Goal: Contribute content

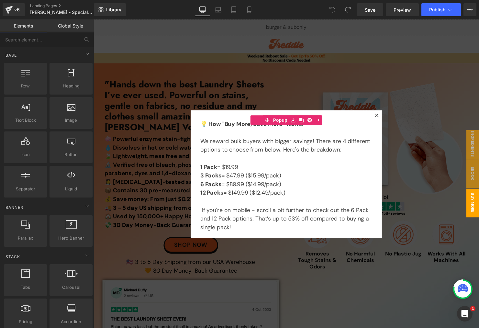
click at [377, 73] on div at bounding box center [290, 176] width 392 height 314
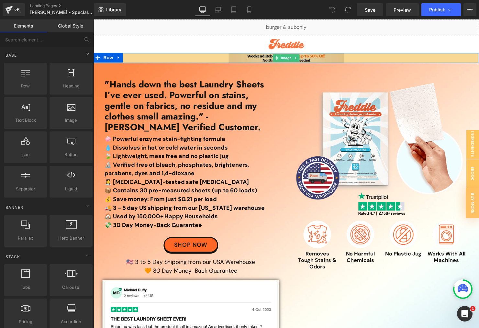
click at [290, 57] on span "Image" at bounding box center [290, 59] width 14 height 8
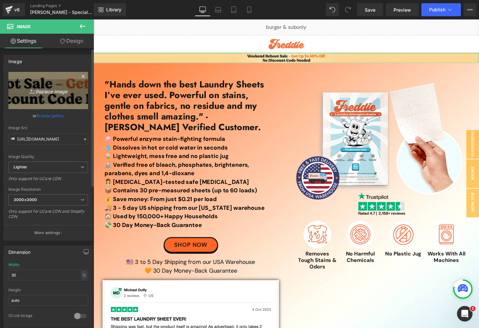
click at [51, 96] on link "Replace Image" at bounding box center [48, 90] width 80 height 37
type input "C:\fakepath\National Clean Up Day Sale Top Banner.jpg"
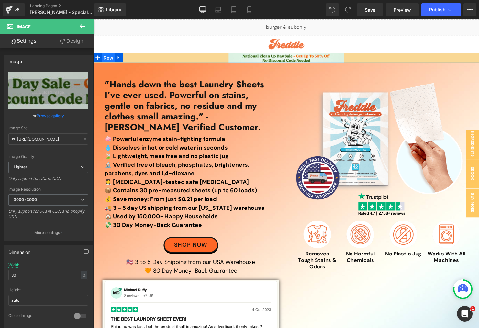
click at [102, 55] on span "Row" at bounding box center [108, 59] width 13 height 10
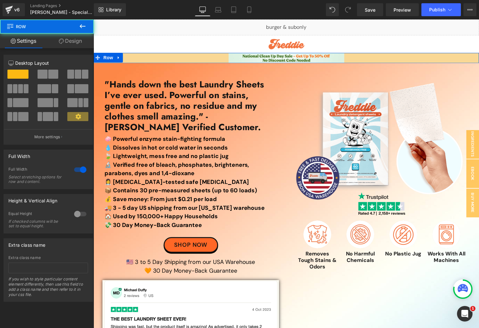
click at [73, 46] on link "Design" at bounding box center [70, 41] width 47 height 15
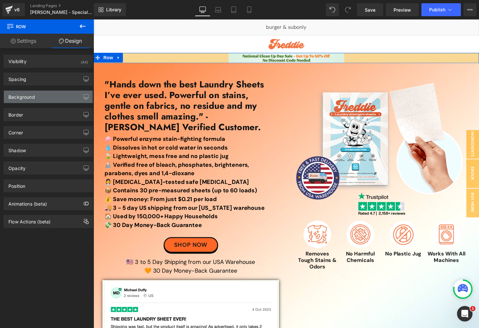
click at [41, 93] on div "Background" at bounding box center [48, 97] width 89 height 12
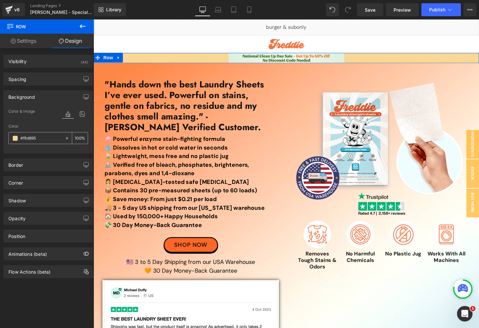
click at [51, 137] on input "#f9d895" at bounding box center [40, 138] width 41 height 7
paste input "DCF1E2"
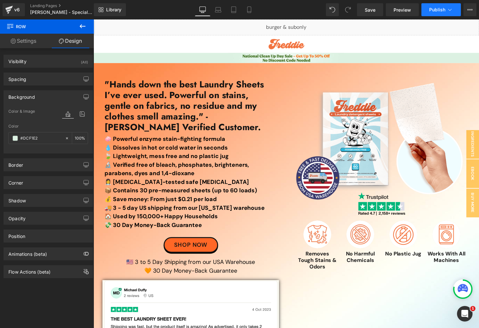
type input "#DCF1E2"
click at [433, 13] on button "Publish" at bounding box center [441, 9] width 39 height 13
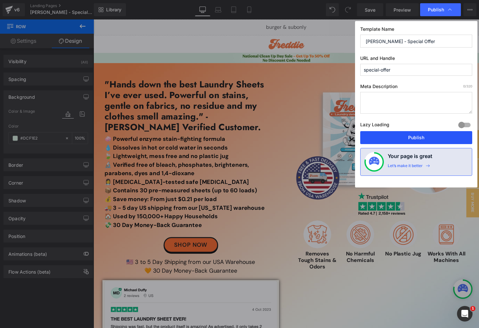
click at [397, 138] on button "Publish" at bounding box center [416, 137] width 112 height 13
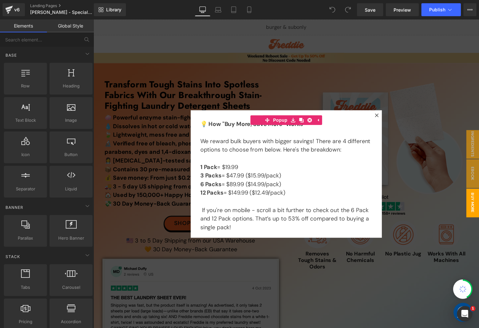
click at [222, 51] on div at bounding box center [290, 176] width 392 height 314
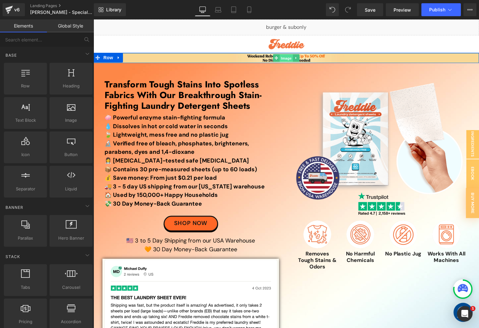
click at [287, 58] on span "Image" at bounding box center [290, 59] width 14 height 8
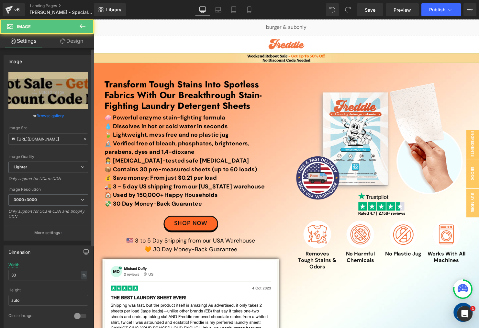
click at [51, 119] on link "Browse gallery" at bounding box center [51, 115] width 28 height 11
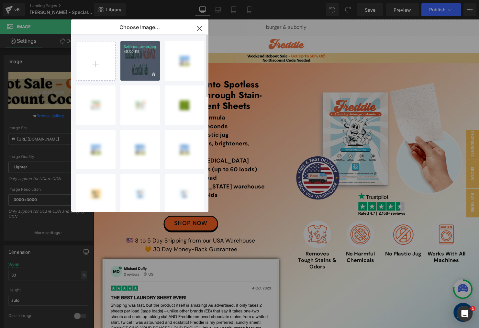
click at [140, 63] on div "Nationa...nner.jpg 49.00 KB" at bounding box center [139, 60] width 39 height 39
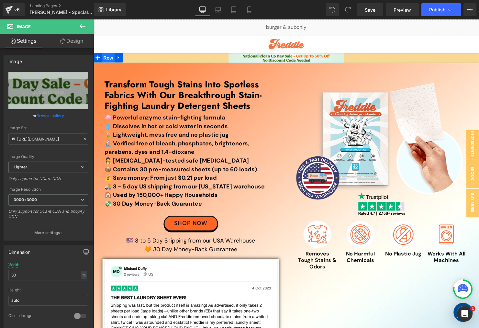
click at [108, 60] on span "Row" at bounding box center [108, 59] width 13 height 10
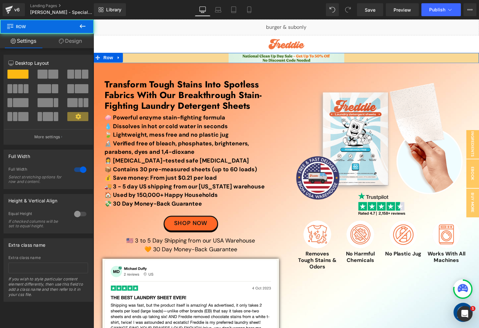
click at [83, 43] on link "Design" at bounding box center [70, 41] width 47 height 15
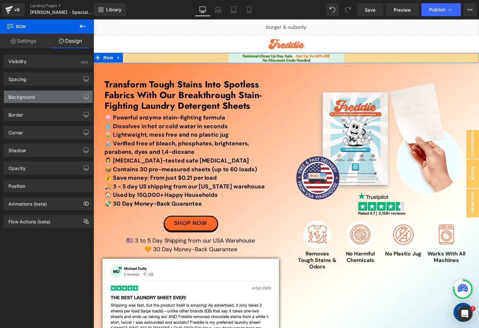
click at [47, 96] on div "Background" at bounding box center [48, 97] width 89 height 12
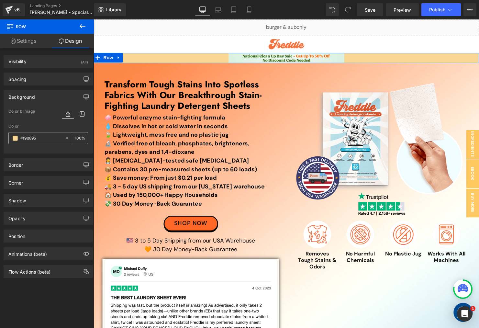
click at [52, 139] on input "#f9d895" at bounding box center [40, 138] width 41 height 7
paste input "DCF1E2"
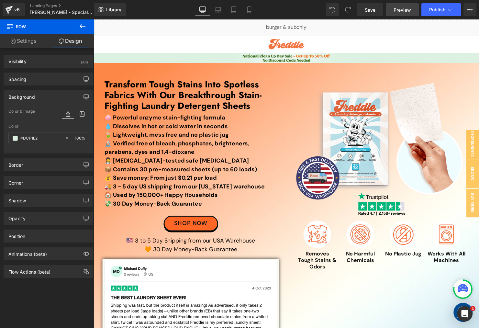
type input "#DCF1E2"
click at [419, 6] on link "Preview" at bounding box center [402, 9] width 33 height 13
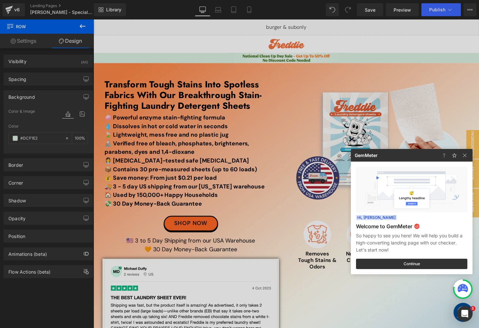
click at [435, 13] on div at bounding box center [239, 164] width 479 height 328
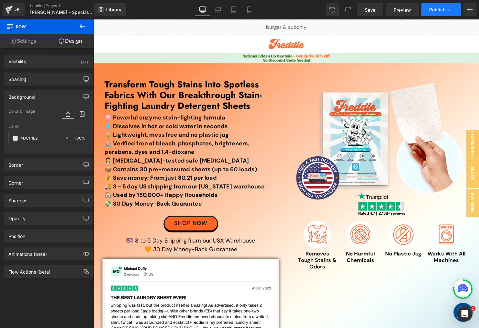
click at [431, 11] on span "Publish" at bounding box center [437, 9] width 16 height 5
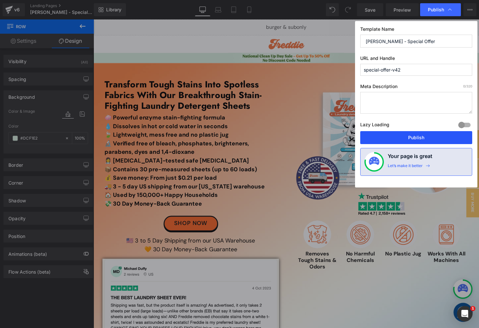
click at [407, 132] on button "Publish" at bounding box center [416, 137] width 112 height 13
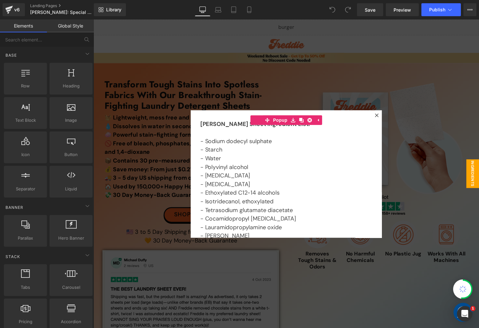
click at [224, 56] on div at bounding box center [290, 176] width 392 height 314
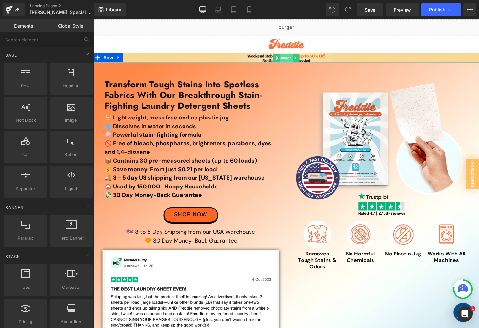
click at [288, 60] on span "Image" at bounding box center [290, 59] width 14 height 8
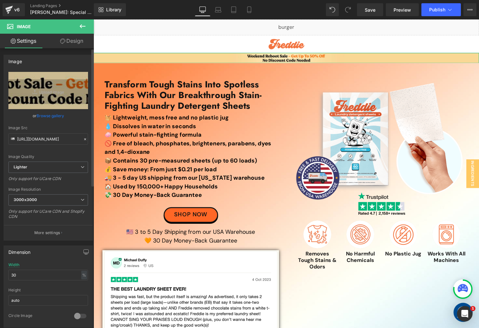
click at [47, 119] on link "Browse gallery" at bounding box center [51, 115] width 28 height 11
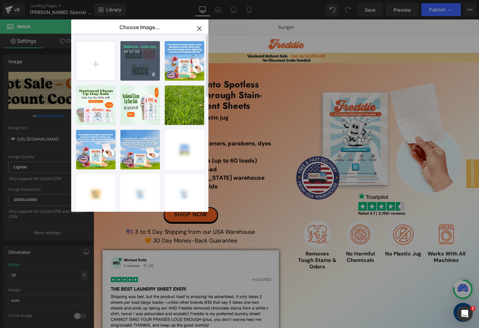
click at [137, 57] on div "Nationa...nner.jpg 49.00 KB" at bounding box center [139, 60] width 39 height 39
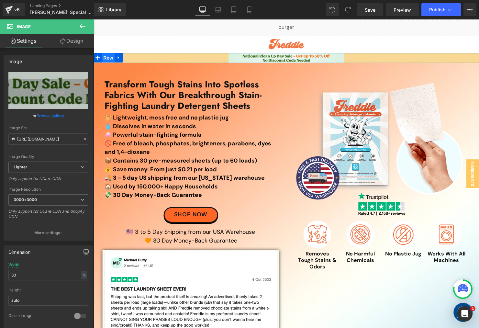
click at [105, 59] on span "Row" at bounding box center [108, 59] width 13 height 10
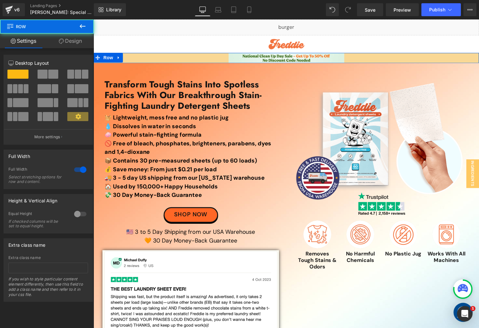
click at [74, 42] on link "Design" at bounding box center [70, 41] width 47 height 15
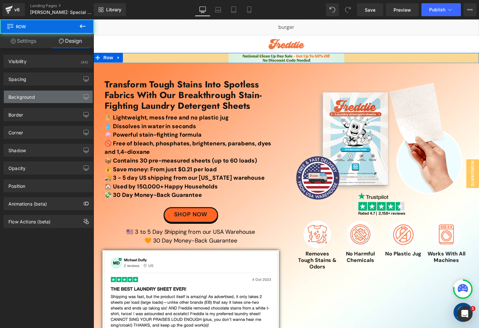
click at [51, 98] on div "Background" at bounding box center [48, 97] width 89 height 12
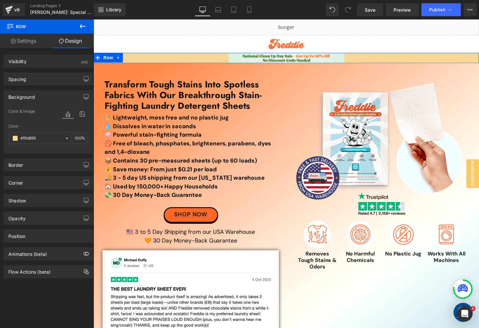
click at [48, 145] on div "Color %" at bounding box center [48, 138] width 80 height 28
click at [47, 138] on input "text" at bounding box center [40, 138] width 41 height 7
paste input "DCF1E2"
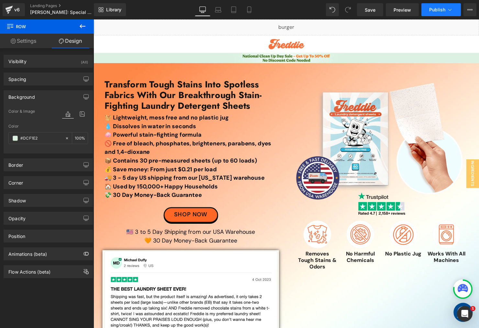
type input "#DCF1E2"
click at [434, 6] on button "Publish" at bounding box center [441, 9] width 39 height 13
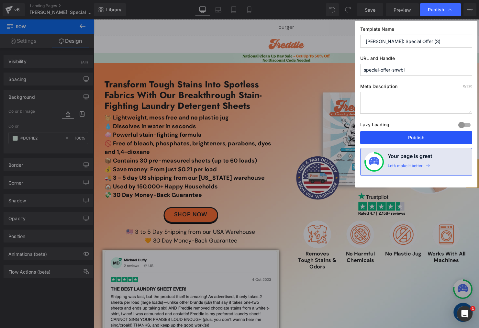
click at [397, 132] on button "Publish" at bounding box center [416, 137] width 112 height 13
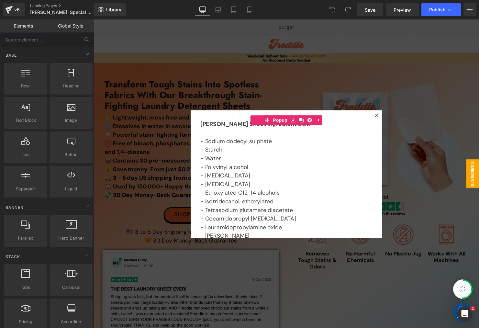
click at [264, 53] on div at bounding box center [290, 176] width 392 height 314
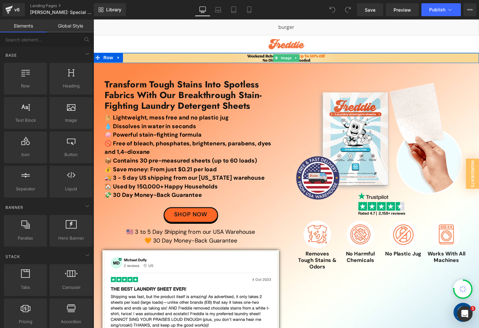
drag, startPoint x: 289, startPoint y: 57, endPoint x: 172, endPoint y: 69, distance: 118.1
click at [289, 57] on span "Image" at bounding box center [290, 59] width 14 height 8
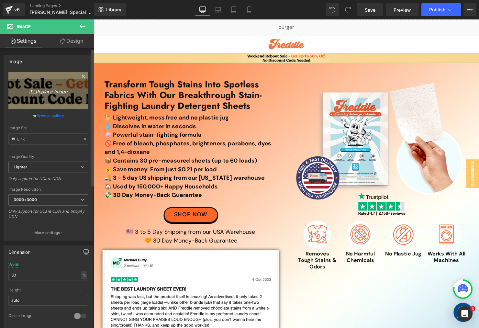
click at [56, 90] on icon "Replace Image" at bounding box center [48, 90] width 52 height 8
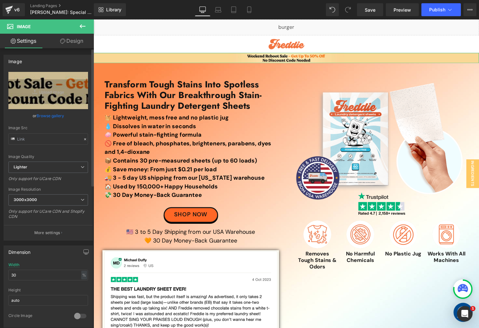
click at [49, 117] on link "Browse gallery" at bounding box center [51, 115] width 28 height 11
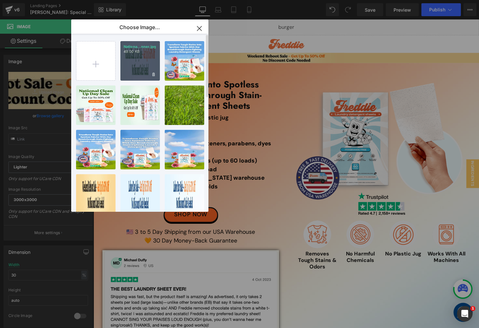
click at [129, 55] on div "Nationa...nner.jpg 49.00 KB" at bounding box center [139, 60] width 39 height 39
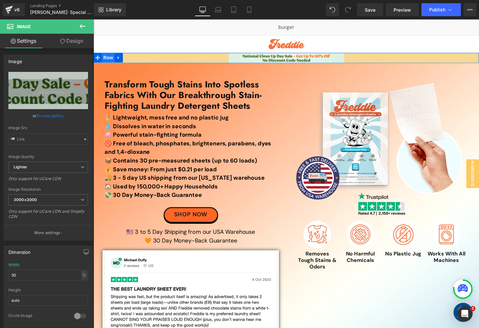
click at [102, 58] on span "Row" at bounding box center [108, 58] width 13 height 10
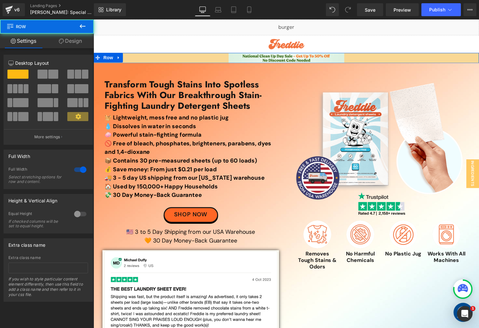
click at [75, 39] on link "Design" at bounding box center [70, 41] width 47 height 15
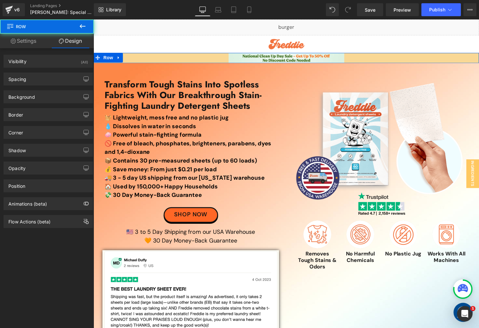
click at [46, 89] on div "Background Color & Image color Color #f9d895 100 % Image Replace Image Upload i…" at bounding box center [48, 94] width 97 height 18
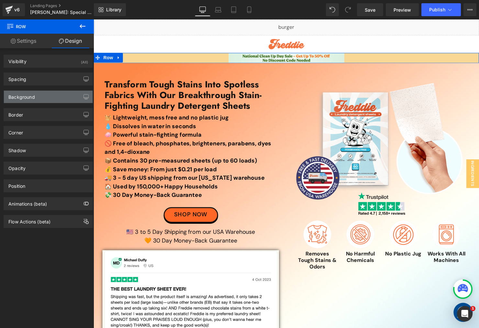
click at [45, 97] on div "Background" at bounding box center [48, 97] width 89 height 12
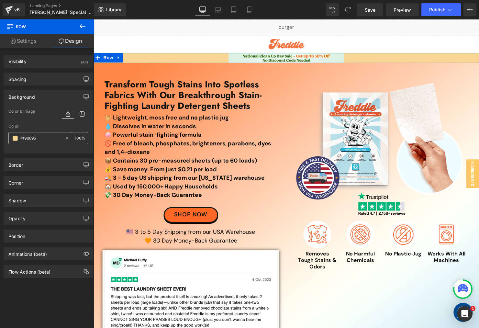
click at [48, 136] on input "#f9d895" at bounding box center [40, 138] width 41 height 7
paste input "DCF1E2"
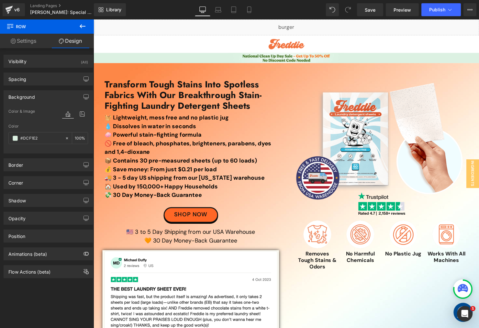
type input "#DCF1E2"
click at [427, 16] on div "Library Desktop Desktop Laptop Tablet Mobile Save Preview Publish Scheduled Vie…" at bounding box center [286, 9] width 385 height 19
click at [439, 13] on button "Publish" at bounding box center [441, 9] width 39 height 13
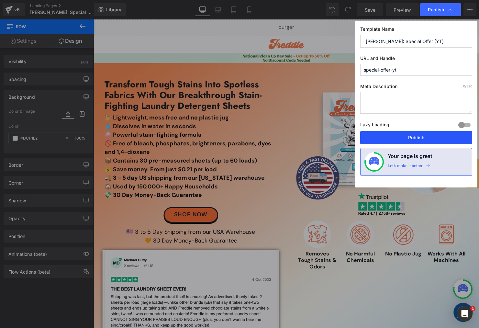
click at [408, 137] on button "Publish" at bounding box center [416, 137] width 112 height 13
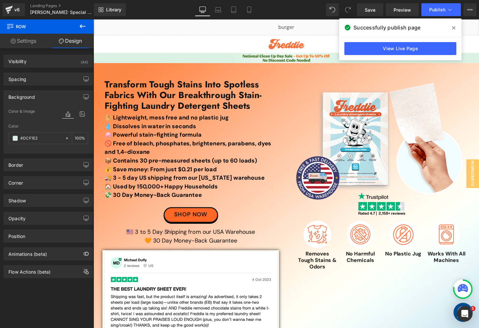
drag, startPoint x: 301, startPoint y: 14, endPoint x: 256, endPoint y: 0, distance: 47.1
click at [302, 14] on div "Library Desktop Desktop Laptop Tablet Mobile Save Preview Publish Scheduled Vie…" at bounding box center [286, 9] width 385 height 13
